Goal: Task Accomplishment & Management: Manage account settings

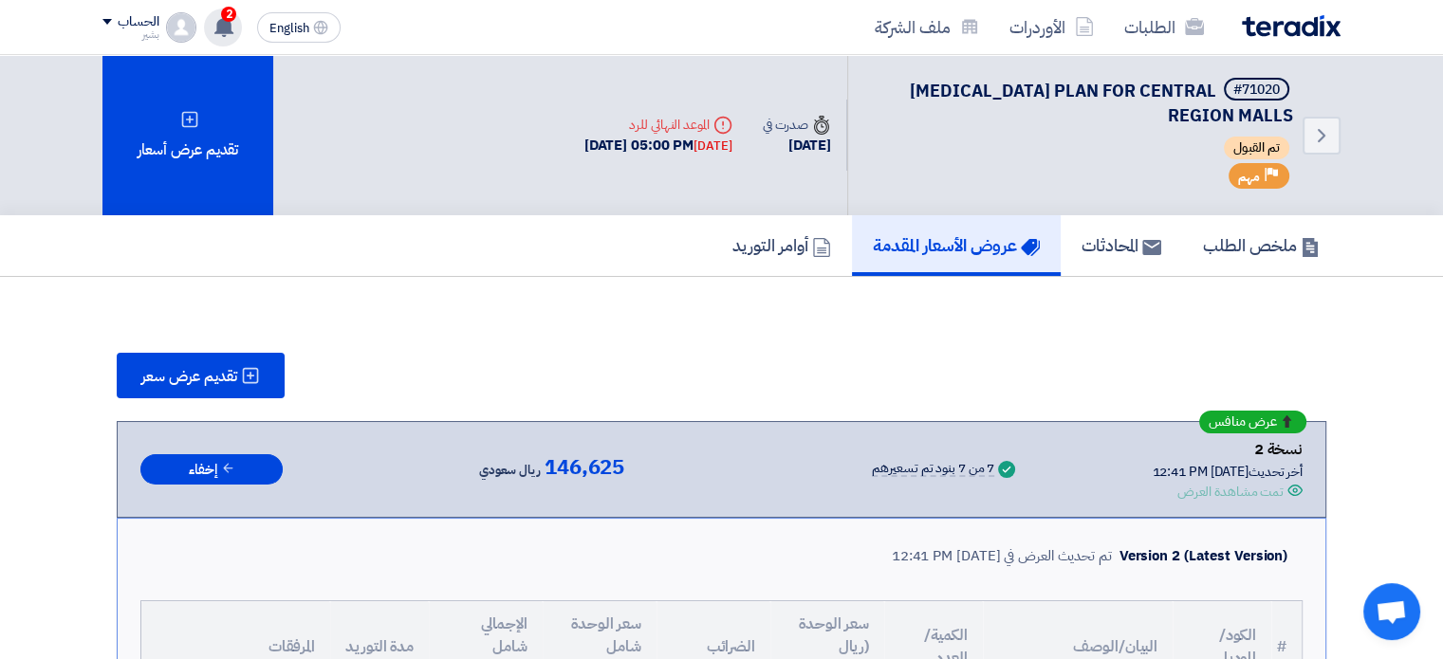
click at [235, 22] on div "2 عرض سعرك لطلب [MEDICAL_DATA] PLAN FOR CENTRAL REGION MALLS لم يعد الان تنافسي…" at bounding box center [223, 28] width 38 height 38
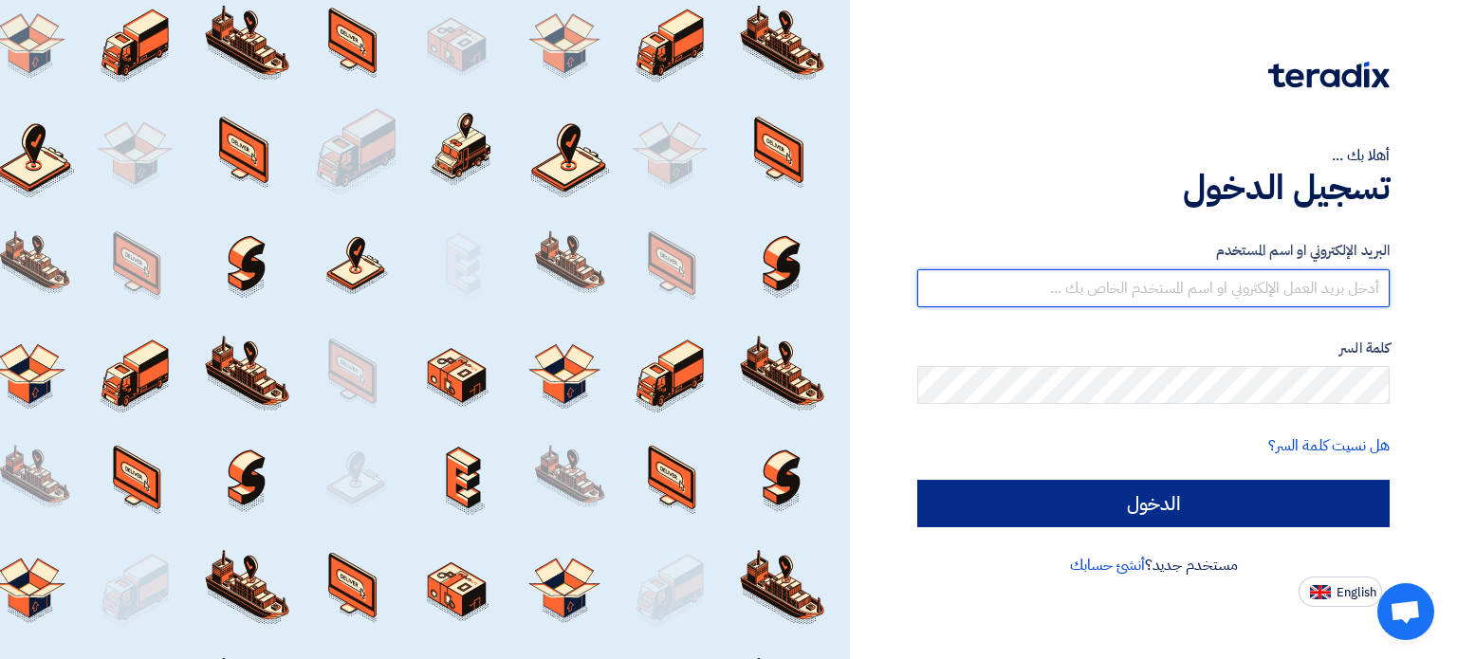
type input "b.eldhaybi@cubic-co.com"
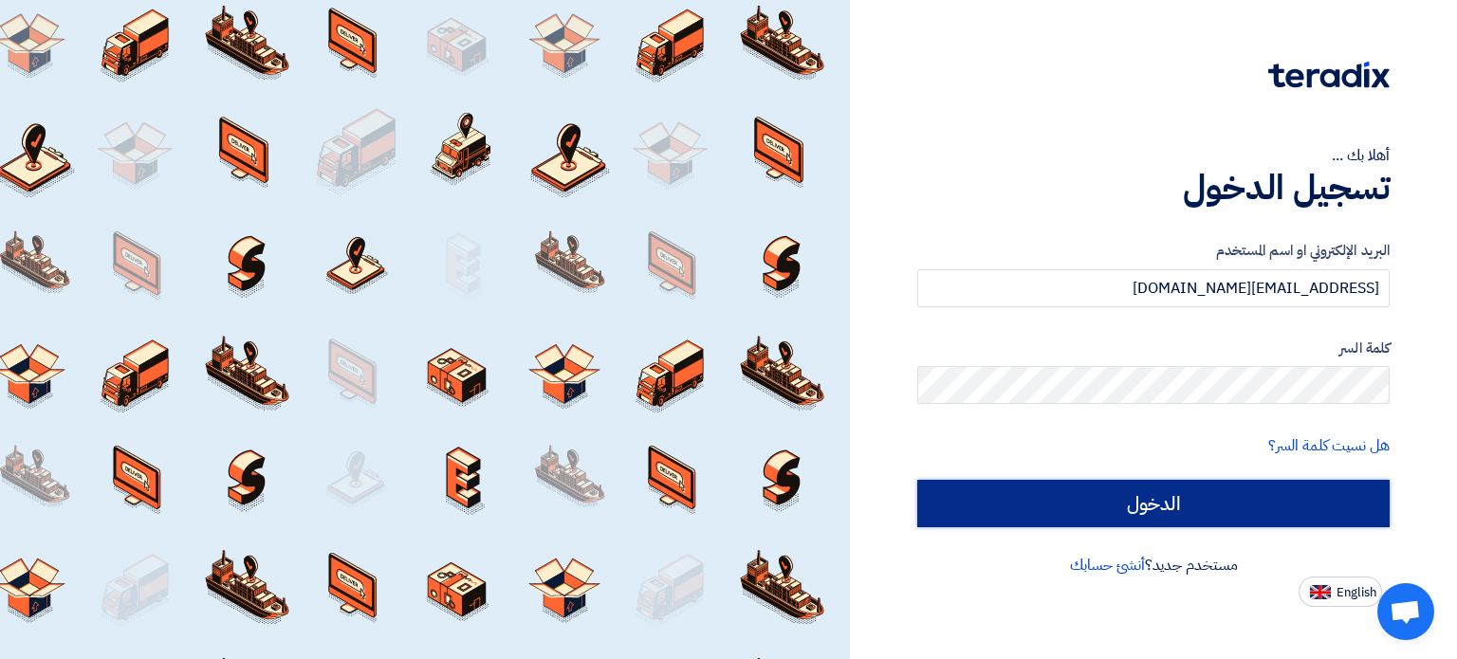
click at [1163, 496] on input "الدخول" at bounding box center [1153, 503] width 472 height 47
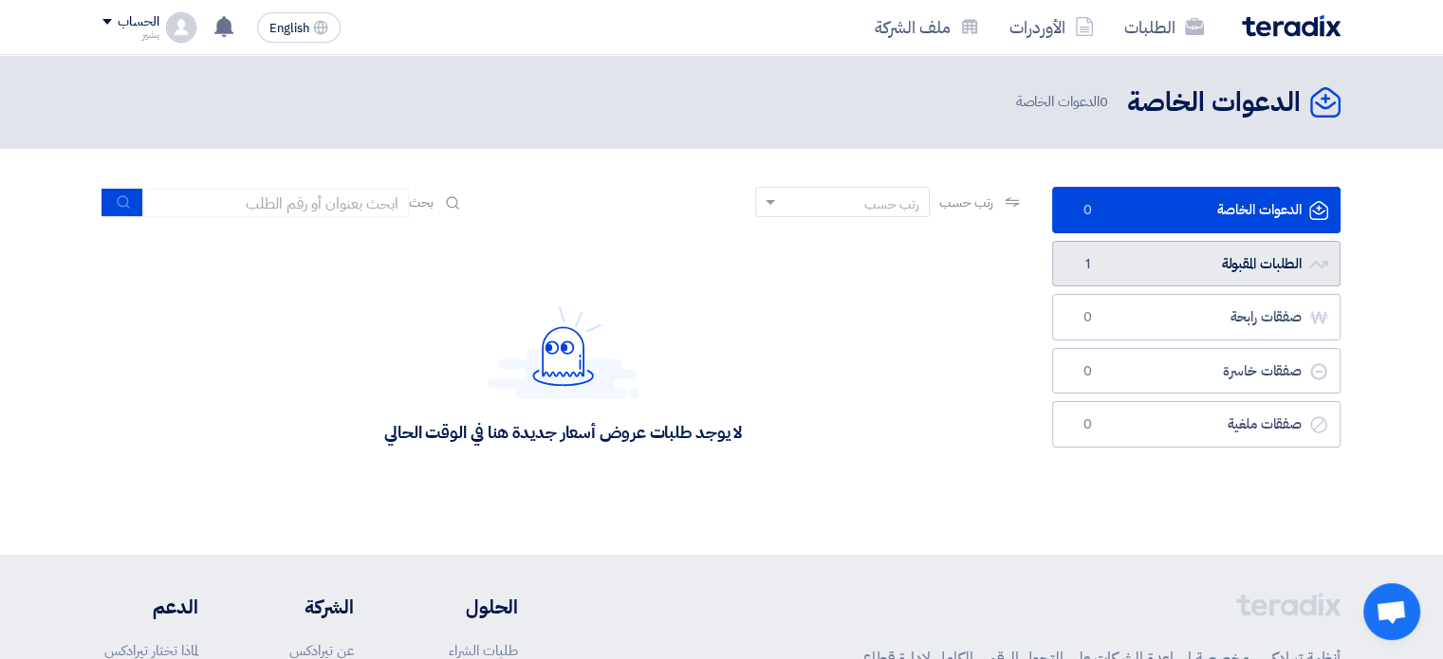
click at [1143, 268] on link "الطلبات المقبولة الطلبات المقبولة 1" at bounding box center [1196, 264] width 288 height 46
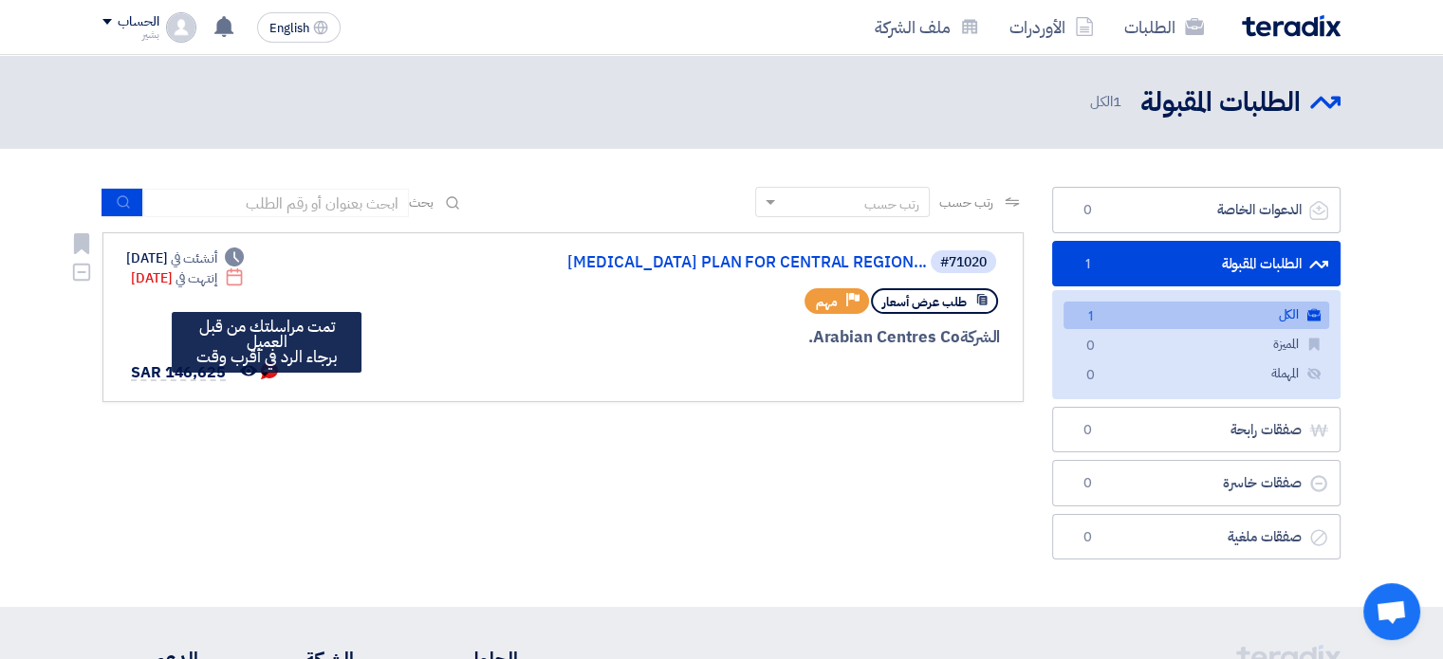
click at [264, 379] on icon "تمت مراسلتك من قبل العميل <br> برجاء الرد في أقرب وقت" at bounding box center [269, 370] width 17 height 17
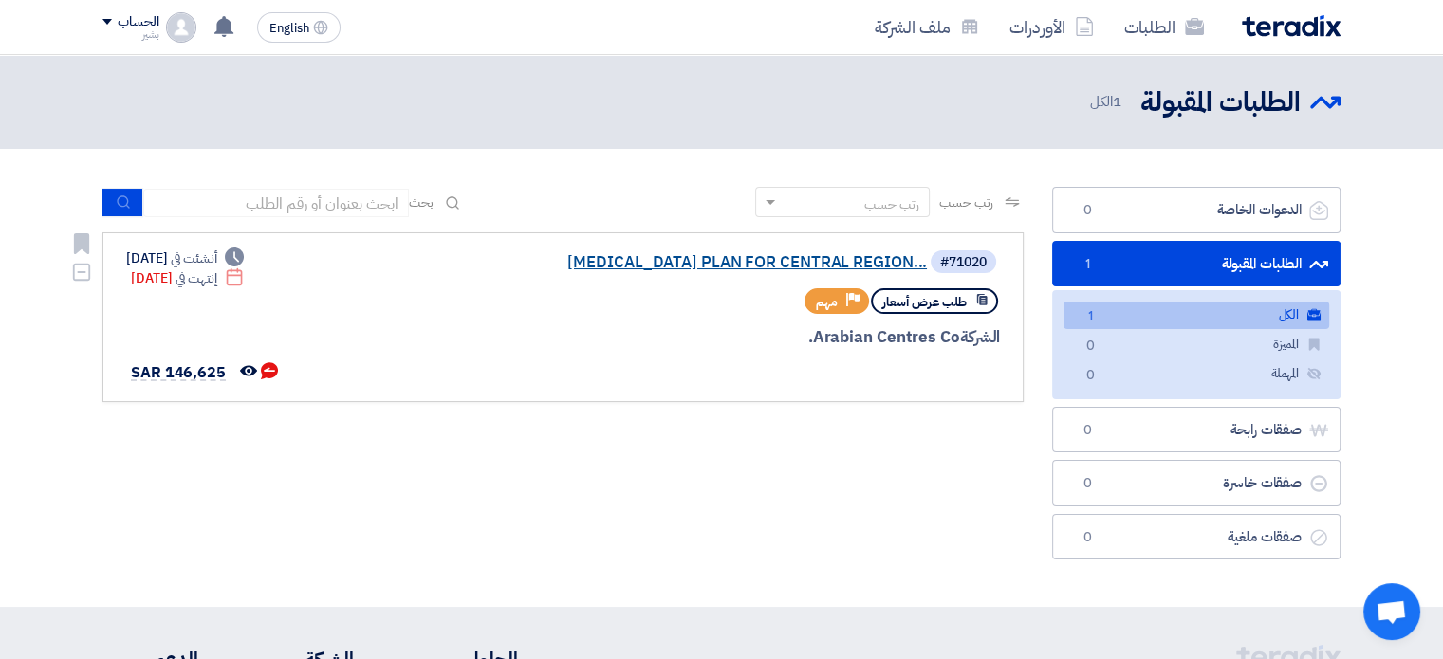
click at [785, 263] on link "EMERGENCY EVACUATION PLAN FOR CENTRAL REGION..." at bounding box center [736, 262] width 379 height 17
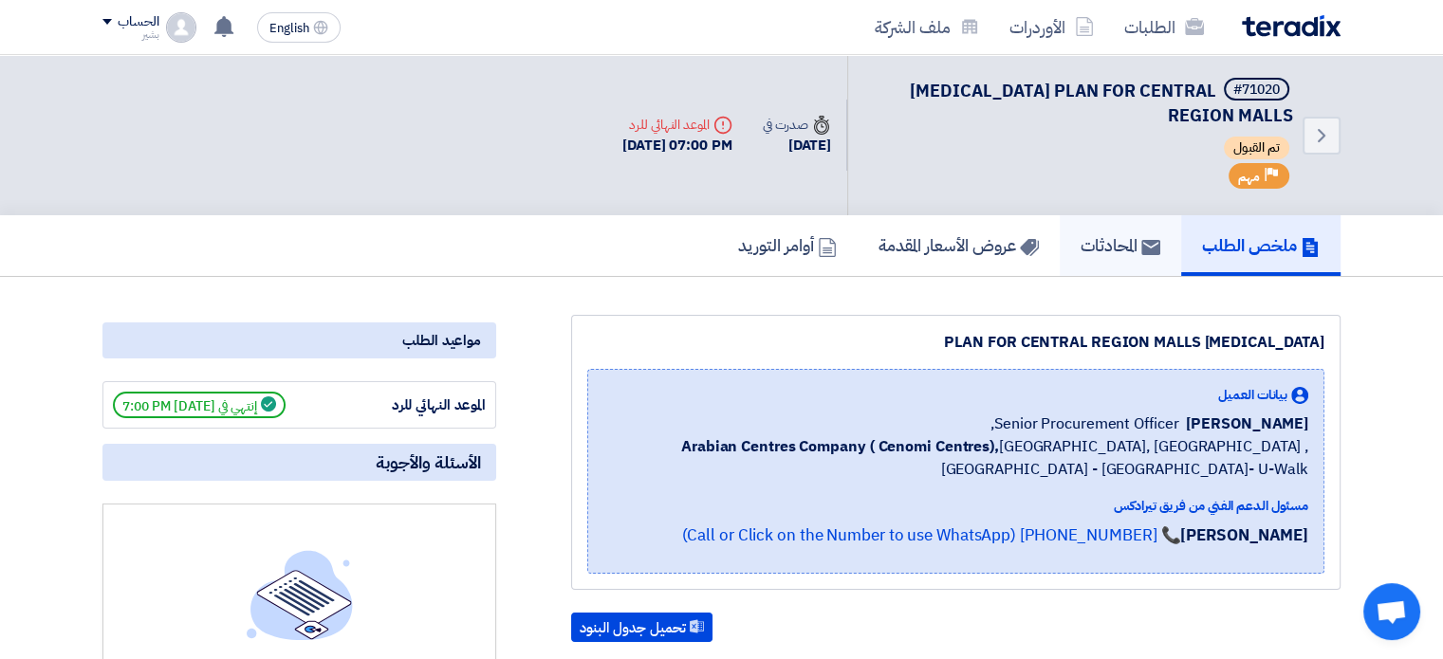
click at [1089, 242] on h5 "المحادثات" at bounding box center [1121, 245] width 80 height 22
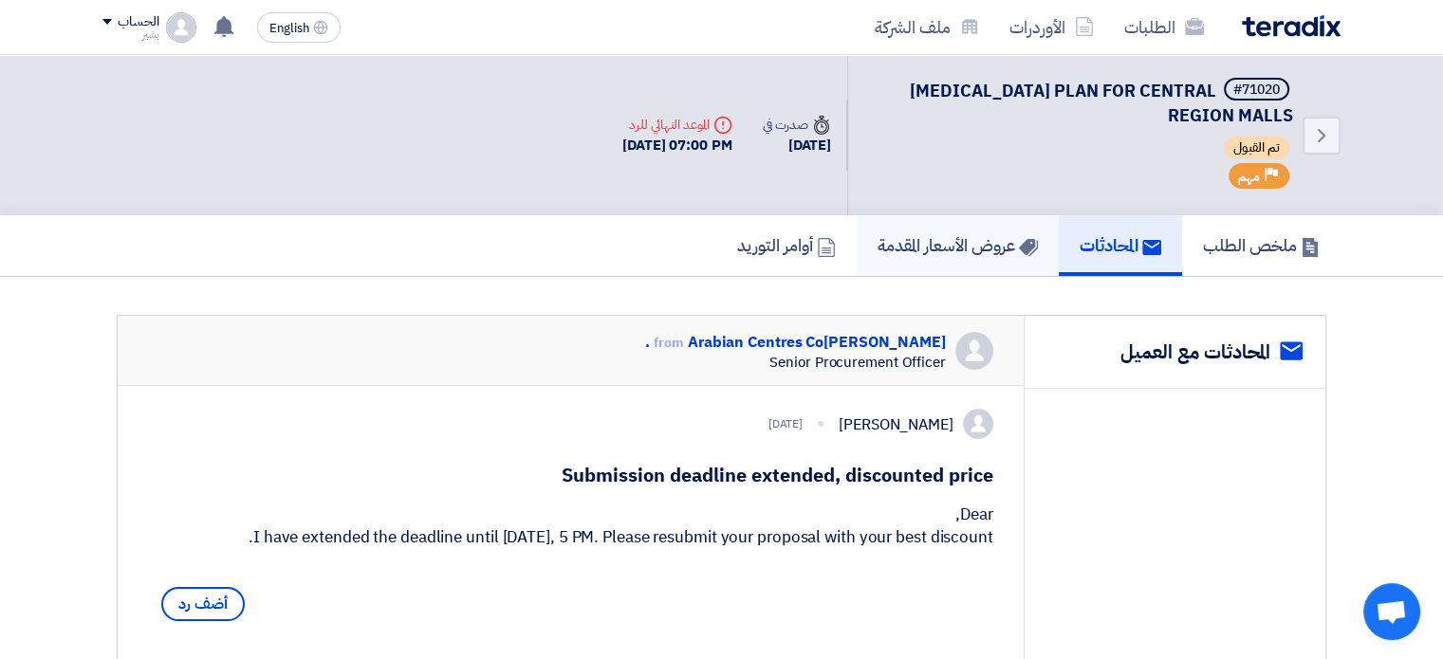
click at [944, 245] on h5 "عروض الأسعار المقدمة" at bounding box center [958, 245] width 160 height 22
